Goal: Check status: Check status

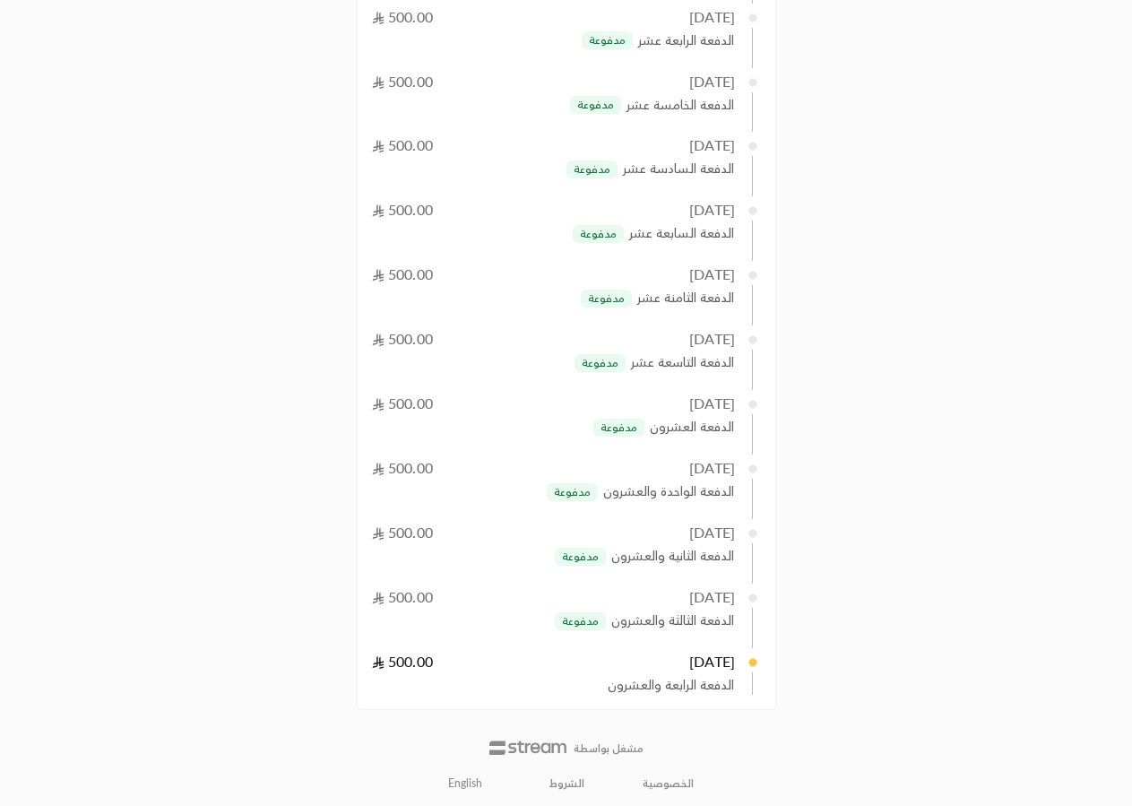
scroll to position [1406, 0]
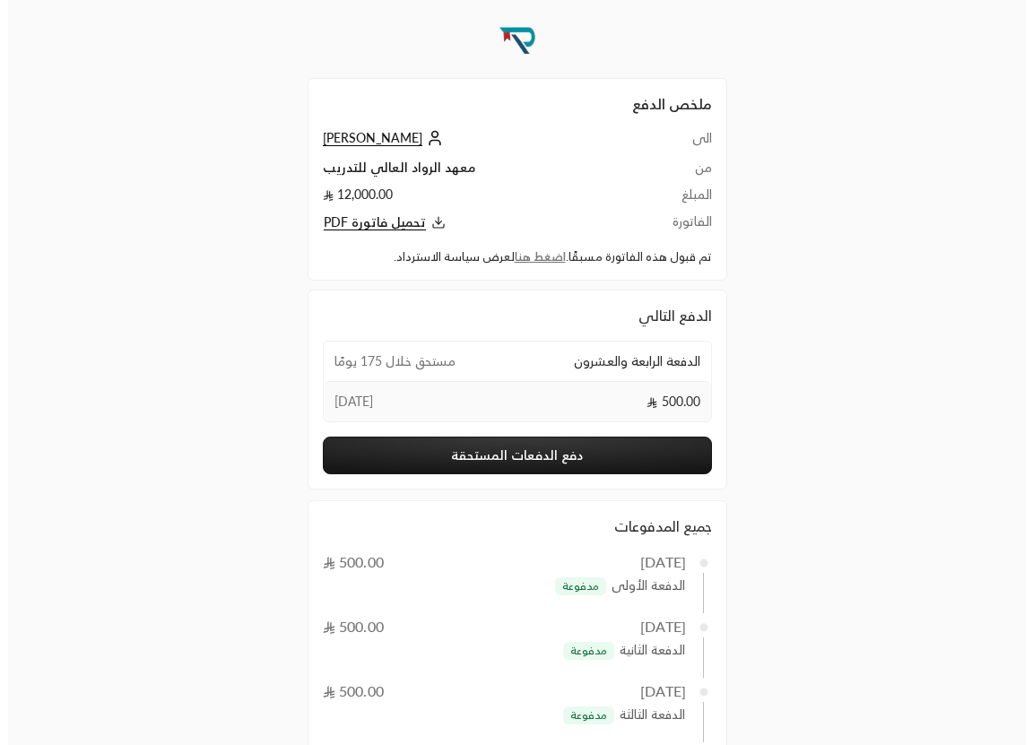
scroll to position [4, 0]
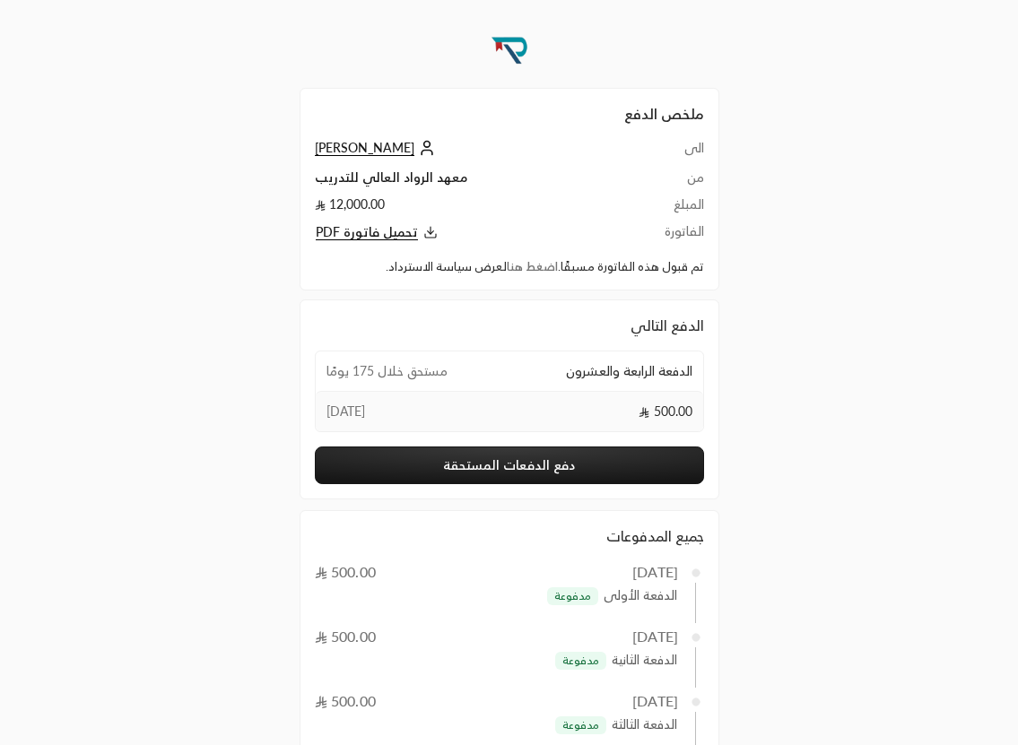
click at [531, 264] on link "اضغط هنا" at bounding box center [532, 266] width 51 height 14
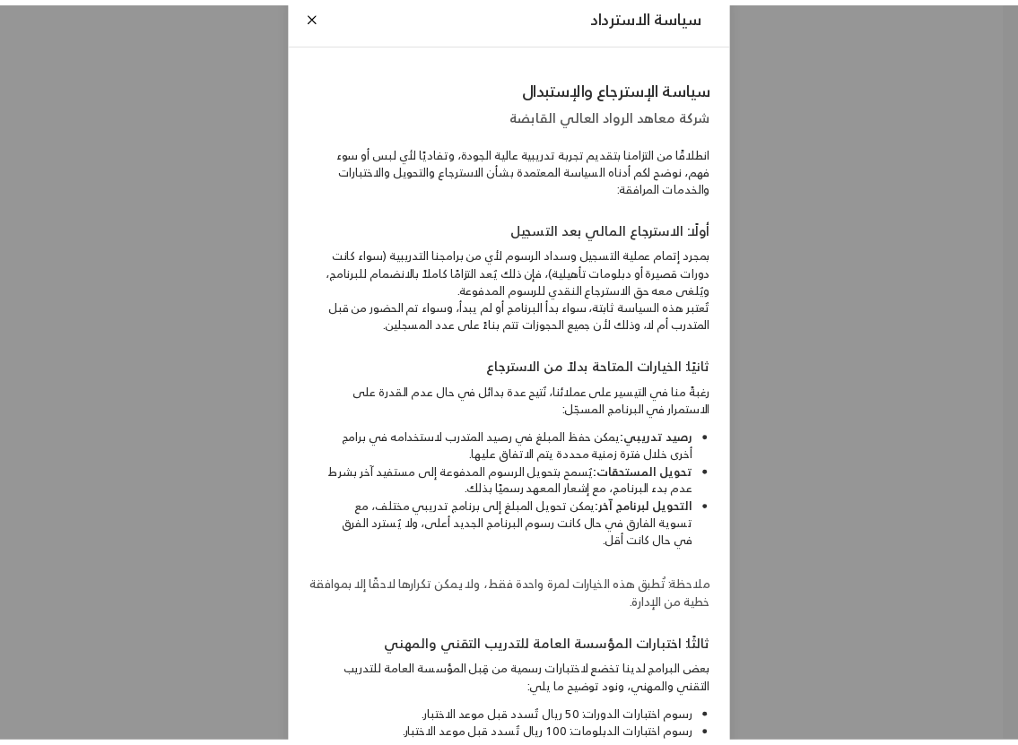
scroll to position [0, 0]
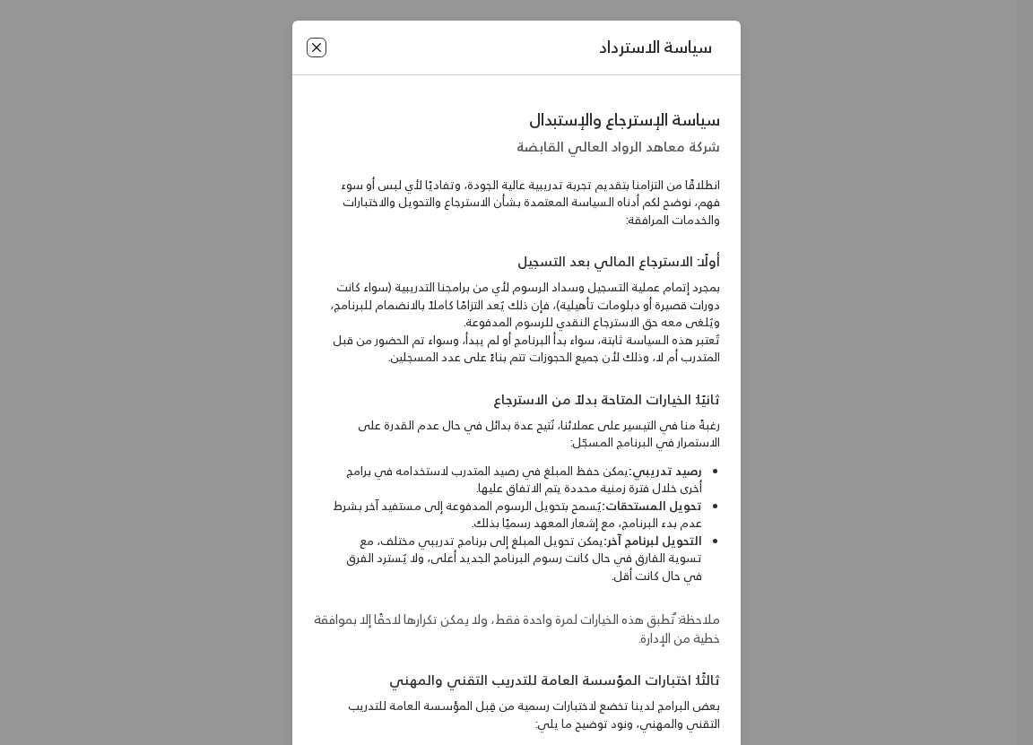
click at [324, 43] on button "Close" at bounding box center [317, 48] width 20 height 20
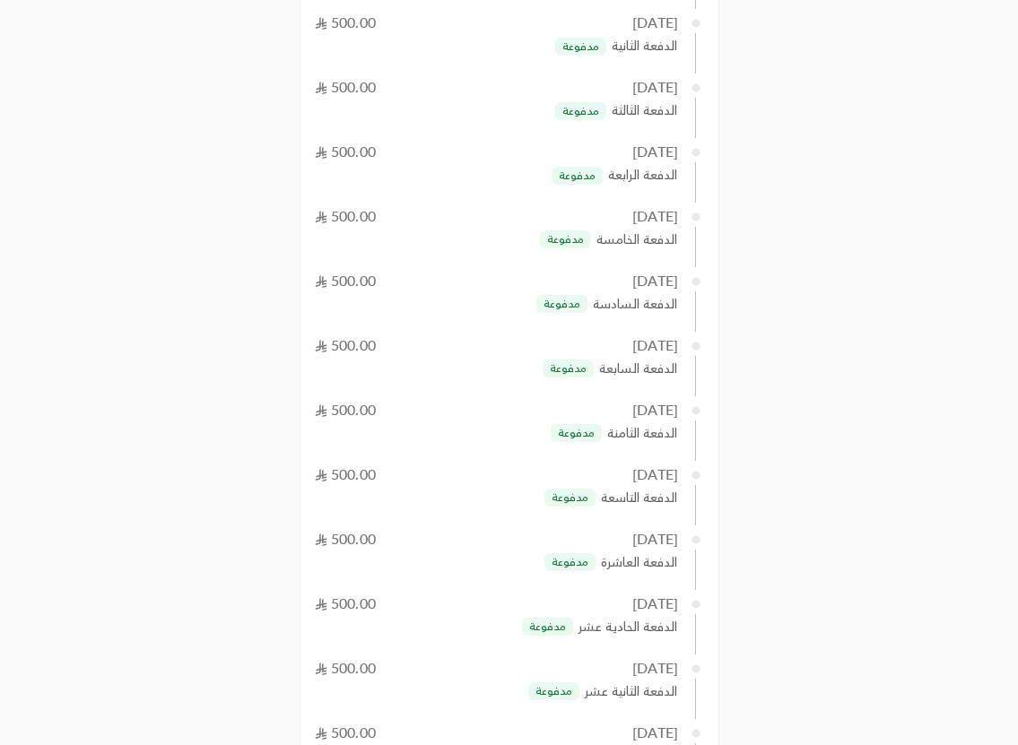
scroll to position [552, 0]
